Goal: Task Accomplishment & Management: Use online tool/utility

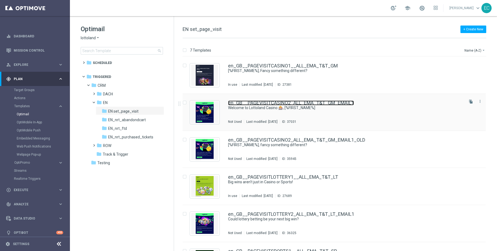
click at [331, 103] on link "en_GB__PAGEVISITCASINO2_ALL_EMA_T&T_GM_EMAIL1" at bounding box center [291, 103] width 126 height 5
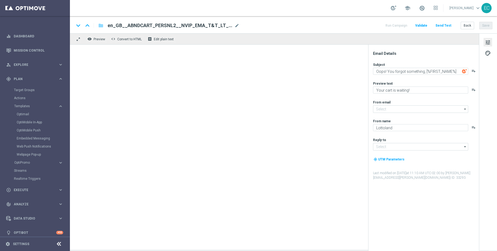
type input "[EMAIL_ADDRESS][DOMAIN_NAME]"
type textarea "Welcome to Lottoland Casino 🎰, [%FIRST_NAME%]"
type textarea "Slots, jackpots, live dealers & more — your Casino adventure starts [DATE]."
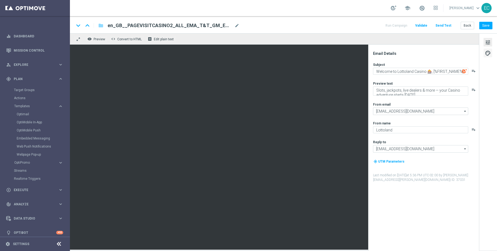
click at [487, 52] on span "palette" at bounding box center [488, 53] width 6 height 7
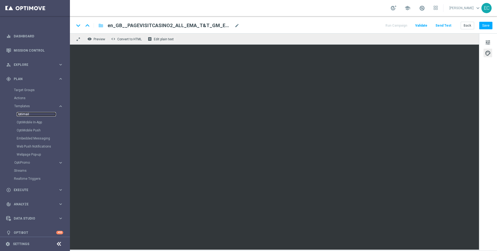
click at [27, 115] on link "Optimail" at bounding box center [36, 114] width 39 height 4
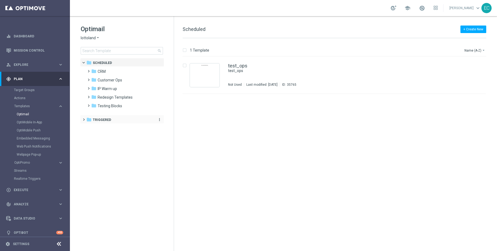
click at [102, 120] on span "Triggered" at bounding box center [102, 119] width 18 height 5
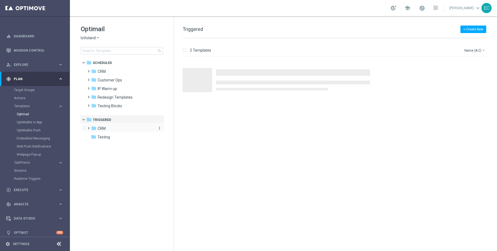
click at [109, 130] on div "folder CRM" at bounding box center [122, 129] width 62 height 6
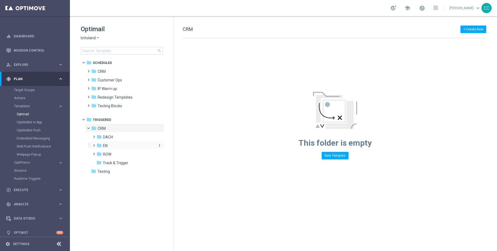
click at [122, 145] on div "folder EN" at bounding box center [125, 146] width 57 height 6
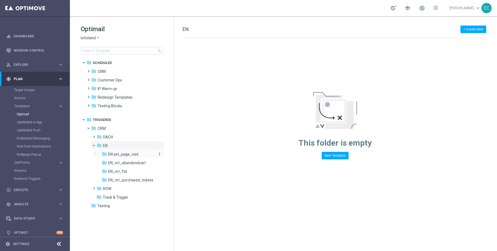
click at [137, 155] on span "EN set_page_visit" at bounding box center [123, 154] width 30 height 5
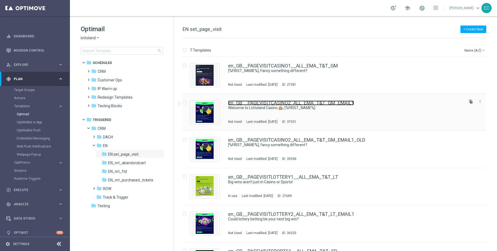
click at [316, 103] on link "en_GB__PAGEVISITCASINO2_ALL_EMA_T&T_GM_EMAIL1" at bounding box center [291, 103] width 126 height 5
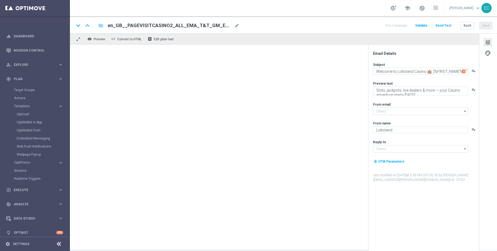
type input "[EMAIL_ADDRESS][DOMAIN_NAME]"
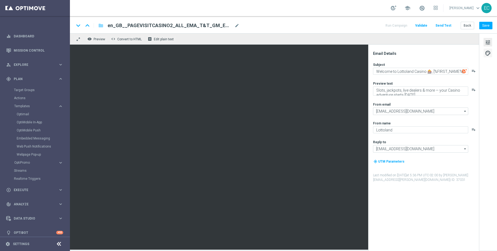
click at [489, 52] on span "palette" at bounding box center [488, 53] width 6 height 7
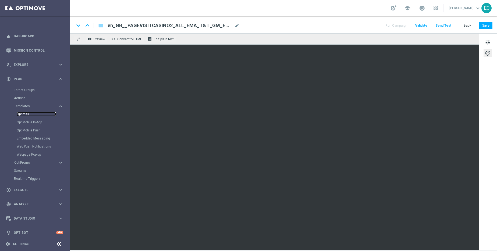
click at [27, 113] on link "Optimail" at bounding box center [36, 114] width 39 height 4
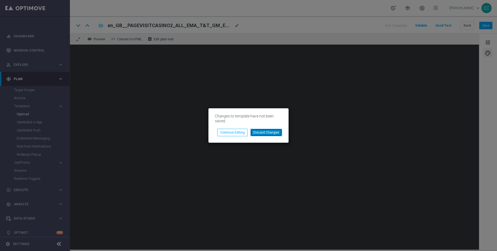
click at [266, 131] on button "Discard Changes" at bounding box center [266, 133] width 32 height 8
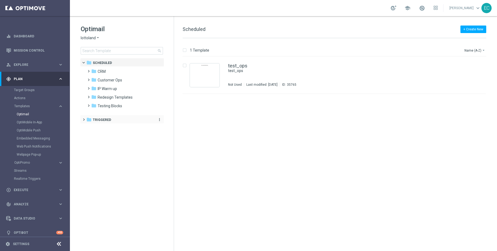
click at [106, 120] on span "Triggered" at bounding box center [102, 119] width 18 height 5
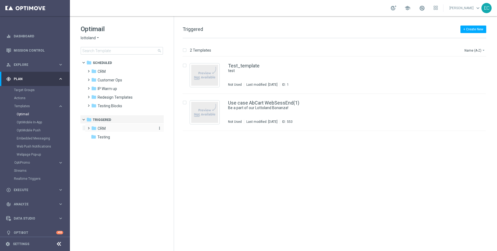
click at [117, 131] on div "folder CRM" at bounding box center [122, 129] width 62 height 6
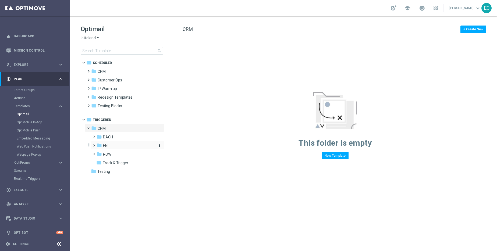
click at [111, 149] on div "folder EN" at bounding box center [125, 146] width 57 height 6
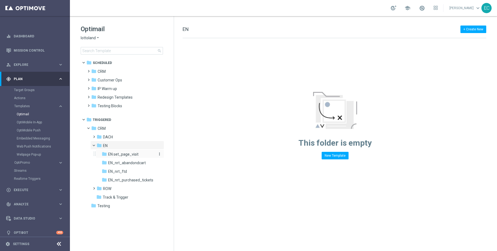
click at [128, 156] on span "EN set_page_visit" at bounding box center [123, 154] width 30 height 5
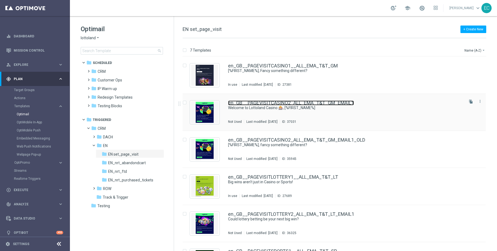
click at [278, 104] on link "en_GB__PAGEVISITCASINO2_ALL_EMA_T&T_GM_EMAIL1" at bounding box center [291, 103] width 126 height 5
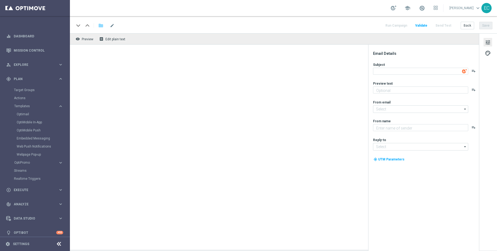
type textarea "Welcome to Lottoland Casino 🎰, [%FIRST_NAME%]"
type textarea "Slots, jackpots, live dealers & more — your Casino adventure starts [DATE]."
type input "[EMAIL_ADDRESS][DOMAIN_NAME]"
type textarea "Lottoland"
type input "[EMAIL_ADDRESS][DOMAIN_NAME]"
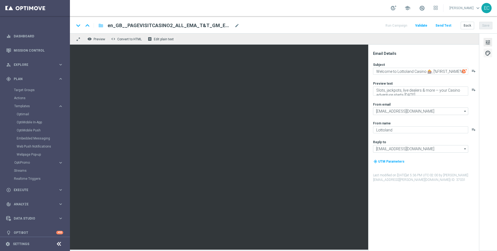
click at [487, 50] on span "palette" at bounding box center [488, 53] width 6 height 7
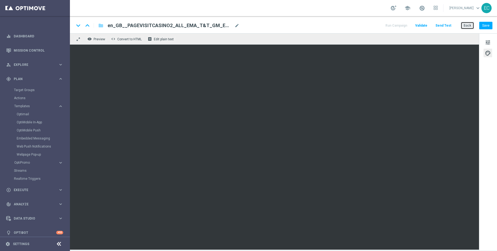
click at [468, 25] on button "Back" at bounding box center [466, 26] width 13 height 8
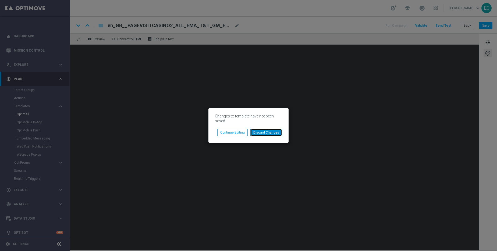
click at [268, 135] on button "Discard Changes" at bounding box center [266, 133] width 32 height 8
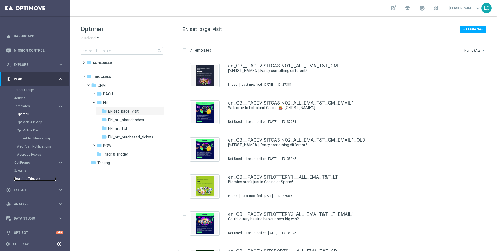
click at [28, 180] on link "Realtime Triggers" at bounding box center [35, 179] width 42 height 4
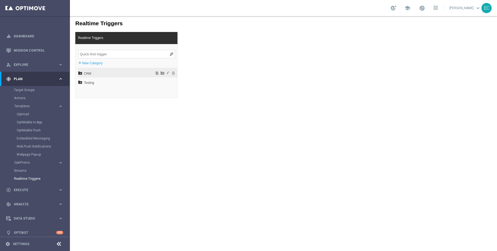
click at [94, 71] on span "CRM" at bounding box center [113, 73] width 59 height 9
click at [104, 90] on span "EN" at bounding box center [116, 91] width 58 height 9
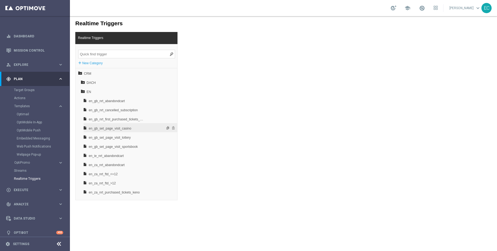
click at [136, 131] on span "en_gb_set_page_visit_casino" at bounding box center [117, 128] width 56 height 9
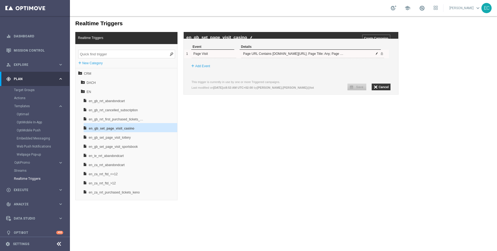
click at [376, 55] on span at bounding box center [376, 53] width 3 height 3
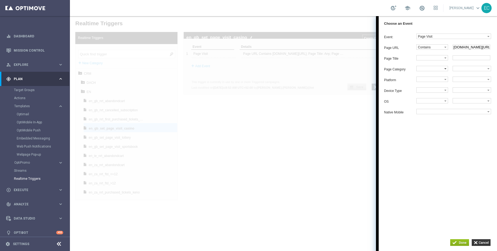
click at [445, 69] on div at bounding box center [445, 68] width 2 height 5
click at [431, 80] on span "Equals" at bounding box center [431, 78] width 26 height 3
click at [476, 70] on label at bounding box center [470, 68] width 34 height 5
click at [483, 239] on input "button" at bounding box center [481, 242] width 19 height 7
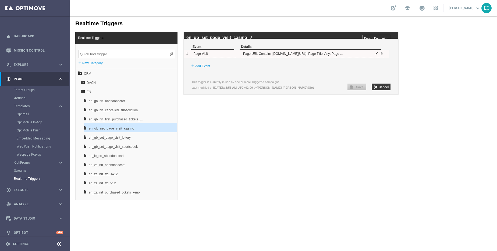
click at [377, 55] on span at bounding box center [376, 53] width 3 height 3
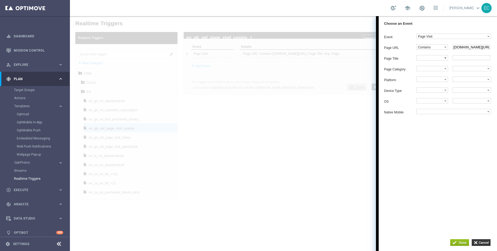
click at [430, 59] on label at bounding box center [430, 57] width 28 height 5
click at [464, 59] on input "text" at bounding box center [471, 57] width 38 height 5
click at [481, 244] on input "button" at bounding box center [481, 242] width 19 height 7
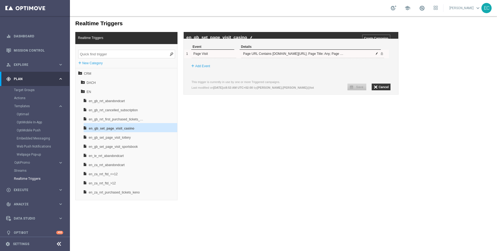
click at [376, 55] on span at bounding box center [376, 53] width 3 height 3
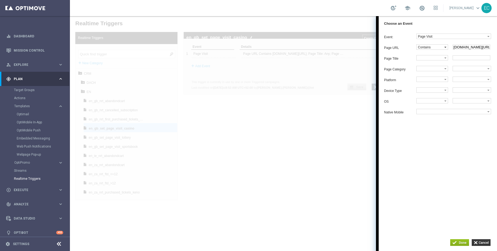
click at [434, 48] on label "Contains" at bounding box center [430, 47] width 28 height 5
click at [449, 148] on div "Event: Page Visit dummy_event_test login nrt_abandondcart nrt_cancelled_subscri…" at bounding box center [438, 129] width 118 height 197
click at [477, 242] on input "button" at bounding box center [481, 242] width 19 height 7
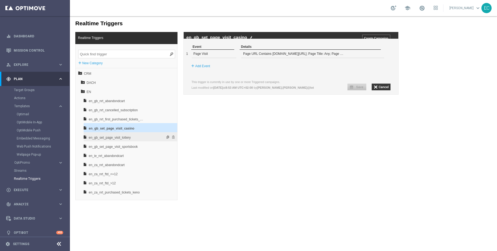
click at [133, 135] on span "en_gb_set_page_visit_lottery" at bounding box center [117, 137] width 56 height 9
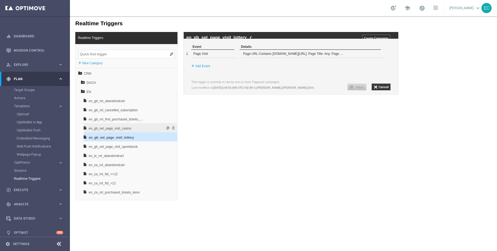
click at [134, 129] on span "en_gb_set_page_visit_casino" at bounding box center [117, 128] width 56 height 9
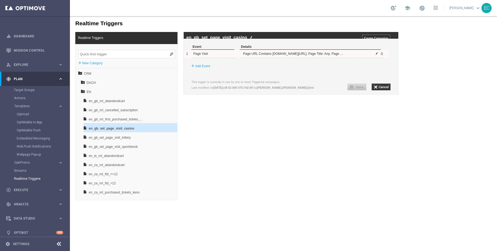
click at [377, 55] on span at bounding box center [376, 53] width 3 height 3
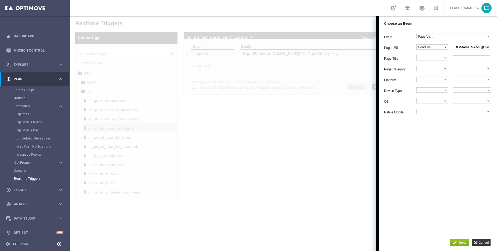
click at [444, 47] on span at bounding box center [445, 47] width 2 height 1
click at [477, 242] on input "button" at bounding box center [481, 242] width 19 height 7
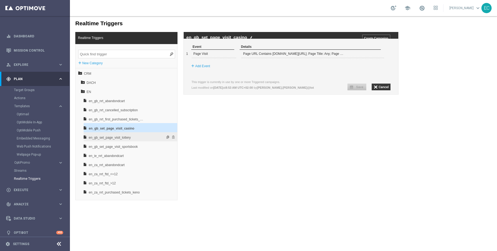
click at [133, 135] on span "en_gb_set_page_visit_lottery" at bounding box center [117, 137] width 56 height 9
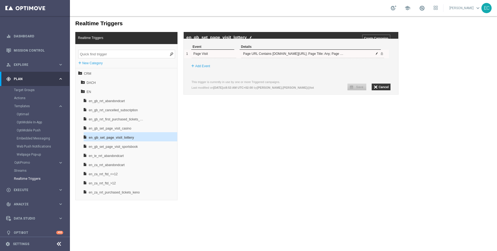
click at [375, 55] on span at bounding box center [376, 53] width 3 height 3
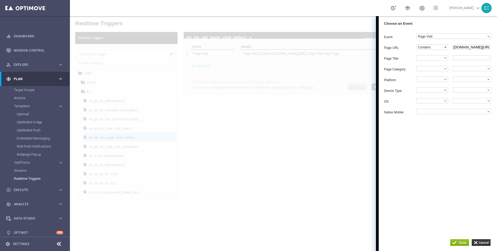
click at [440, 47] on label "Contains" at bounding box center [430, 47] width 28 height 5
click at [433, 55] on span "Equals" at bounding box center [431, 56] width 26 height 3
click at [483, 242] on input "button" at bounding box center [481, 242] width 19 height 7
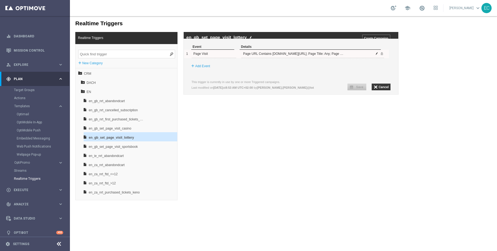
click at [376, 55] on span at bounding box center [376, 53] width 3 height 3
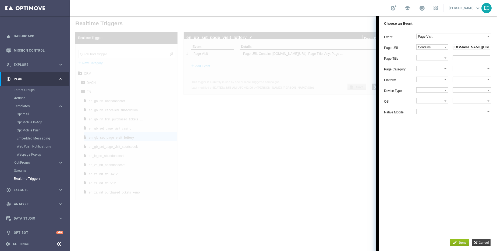
click at [481, 244] on input "button" at bounding box center [481, 242] width 19 height 7
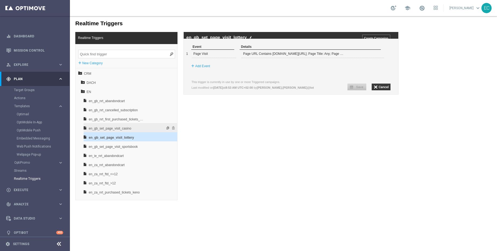
click at [142, 126] on span "en_gb_set_page_visit_casino" at bounding box center [117, 128] width 56 height 9
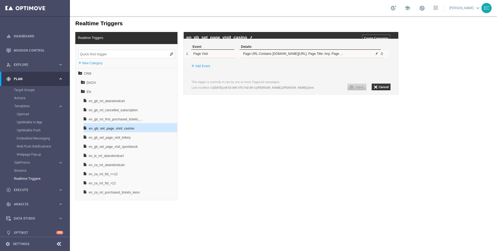
click at [377, 55] on span at bounding box center [376, 53] width 3 height 3
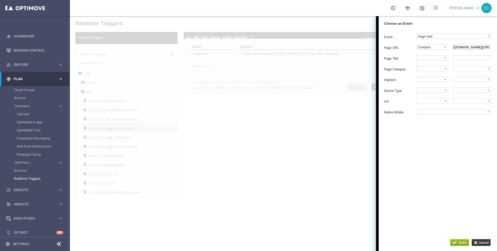
click at [465, 48] on input "[DOMAIN_NAME][URL]" at bounding box center [471, 47] width 38 height 5
click at [427, 48] on label "Contains" at bounding box center [430, 47] width 28 height 5
click at [433, 57] on span "Equals" at bounding box center [431, 56] width 26 height 3
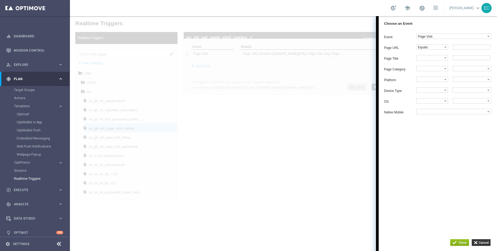
click at [467, 48] on input "text" at bounding box center [471, 47] width 38 height 5
paste input "[DOMAIN_NAME][URL]"
type input "[DOMAIN_NAME][URL]"
click at [457, 121] on div "Event: Page Visit dummy_event_test login nrt_abandondcart nrt_cancelled_subscri…" at bounding box center [438, 129] width 118 height 197
click at [456, 244] on input "button" at bounding box center [459, 242] width 19 height 7
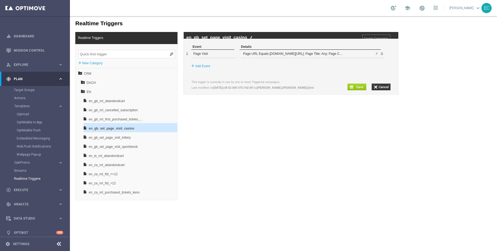
click at [362, 90] on input "button" at bounding box center [356, 87] width 19 height 7
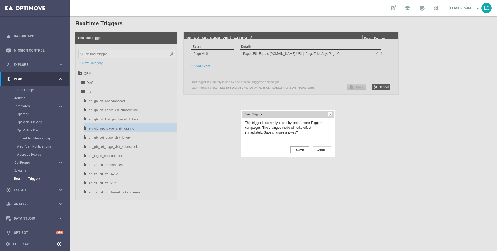
click at [298, 153] on input "Save" at bounding box center [299, 150] width 19 height 7
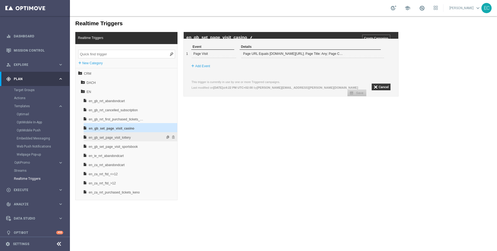
click at [138, 136] on span "en_gb_set_page_visit_lottery" at bounding box center [117, 137] width 56 height 9
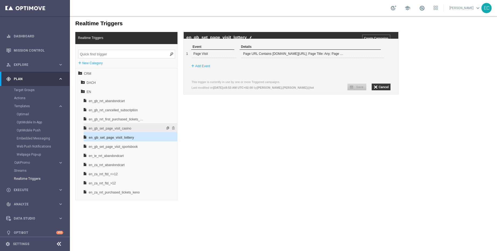
click at [136, 127] on span "en_gb_set_page_visit_casino" at bounding box center [117, 128] width 56 height 9
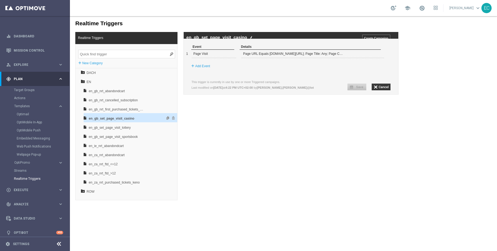
scroll to position [17, 0]
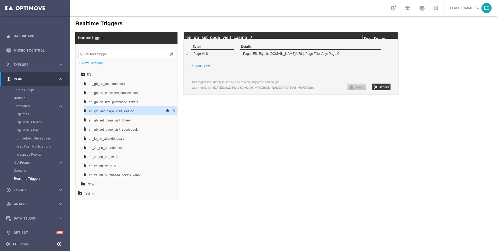
click at [165, 111] on span at bounding box center [167, 111] width 5 height 4
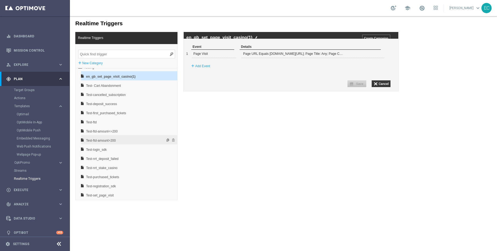
scroll to position [119, 0]
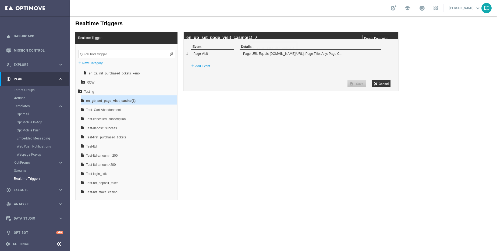
click at [257, 38] on img at bounding box center [256, 37] width 3 height 3
click at [207, 39] on div "en_gb_set_page_visit_casino(1) Create Campaign" at bounding box center [291, 35] width 215 height 7
click at [255, 37] on img at bounding box center [256, 37] width 3 height 3
click at [215, 40] on input "en_gb_set_page_visit_casino(1)" at bounding box center [261, 37] width 151 height 5
drag, startPoint x: 201, startPoint y: 38, endPoint x: 172, endPoint y: 38, distance: 29.0
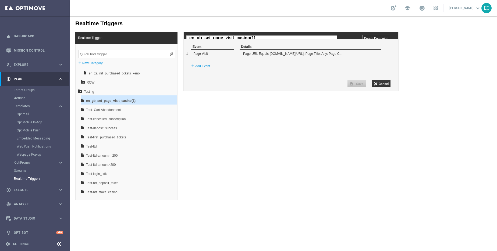
click at [172, 32] on div "Realtime Triggers + New Category CRM DACH EN en_gb_nrt_abandondcart en_gb_nrt_c…" at bounding box center [283, 32] width 427 height 0
click at [262, 39] on input "Test - set_page_visit_casino(1)" at bounding box center [261, 37] width 151 height 5
type input "Test - set_page_visit_casino"
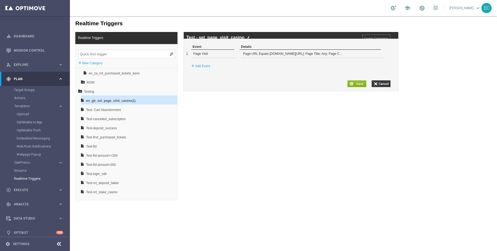
click at [304, 87] on div "Within 3 hours 0 minutes Events must occur in sequence" at bounding box center [290, 84] width 199 height 8
click at [351, 87] on input "button" at bounding box center [356, 83] width 19 height 7
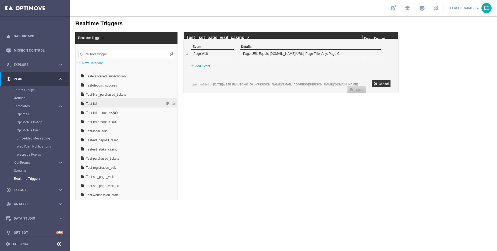
scroll to position [163, 0]
click at [134, 186] on span "Test-set_page_visit_url" at bounding box center [115, 184] width 58 height 9
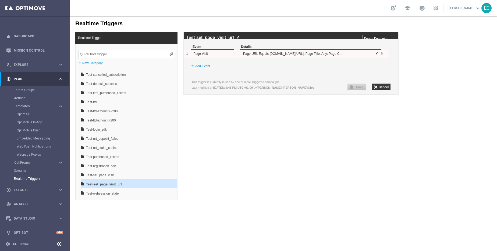
click at [377, 55] on span at bounding box center [376, 53] width 3 height 3
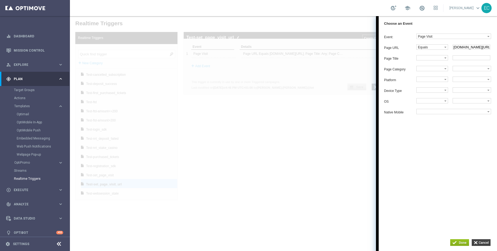
click at [484, 242] on input "button" at bounding box center [481, 242] width 19 height 7
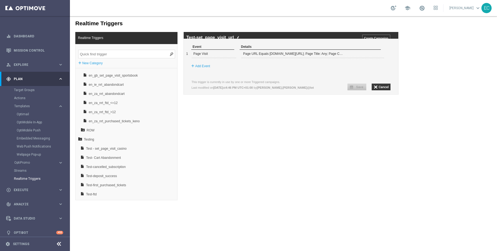
scroll to position [71, 0]
click at [137, 148] on span "Test - set_page_visit_casino" at bounding box center [115, 148] width 58 height 9
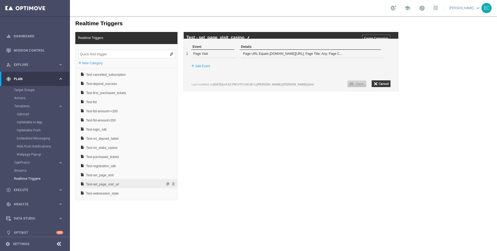
scroll to position [0, 0]
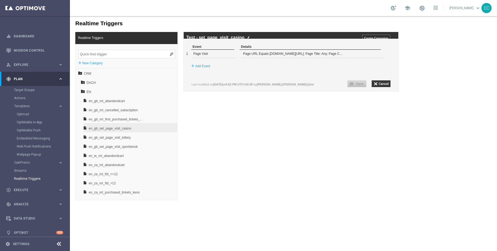
click at [249, 37] on div "Test - set_page_visit_casino Create Campaign" at bounding box center [291, 35] width 215 height 7
click at [247, 38] on img at bounding box center [248, 37] width 3 height 3
click at [247, 38] on input "Test - set_page_visit_casino" at bounding box center [261, 37] width 151 height 5
